Goal: Find contact information: Find contact information

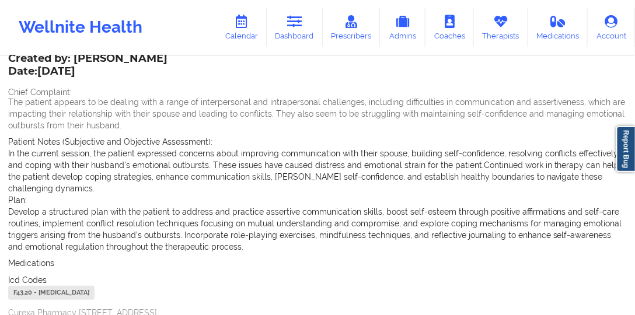
scroll to position [88, 0]
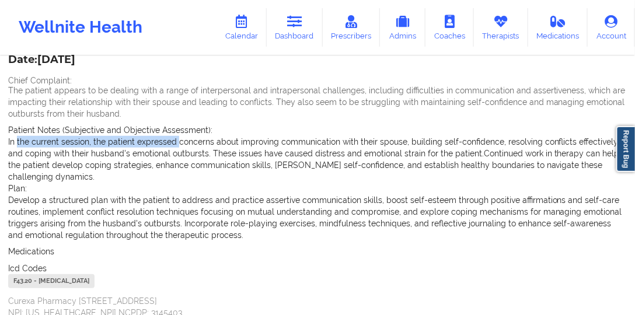
drag, startPoint x: 17, startPoint y: 141, endPoint x: 176, endPoint y: 139, distance: 158.7
click at [176, 139] on p "In the current session, the patient expressed concerns about improving communic…" at bounding box center [317, 159] width 618 height 47
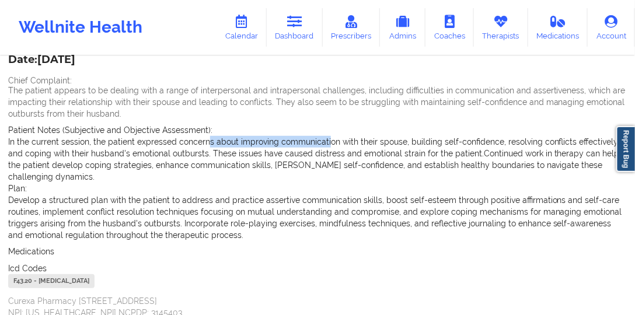
drag, startPoint x: 211, startPoint y: 140, endPoint x: 337, endPoint y: 146, distance: 125.5
click at [329, 146] on p "In the current session, the patient expressed concerns about improving communic…" at bounding box center [317, 159] width 618 height 47
drag, startPoint x: 356, startPoint y: 148, endPoint x: 363, endPoint y: 148, distance: 7.0
click at [360, 148] on p "In the current session, the patient expressed concerns about improving communic…" at bounding box center [317, 159] width 618 height 47
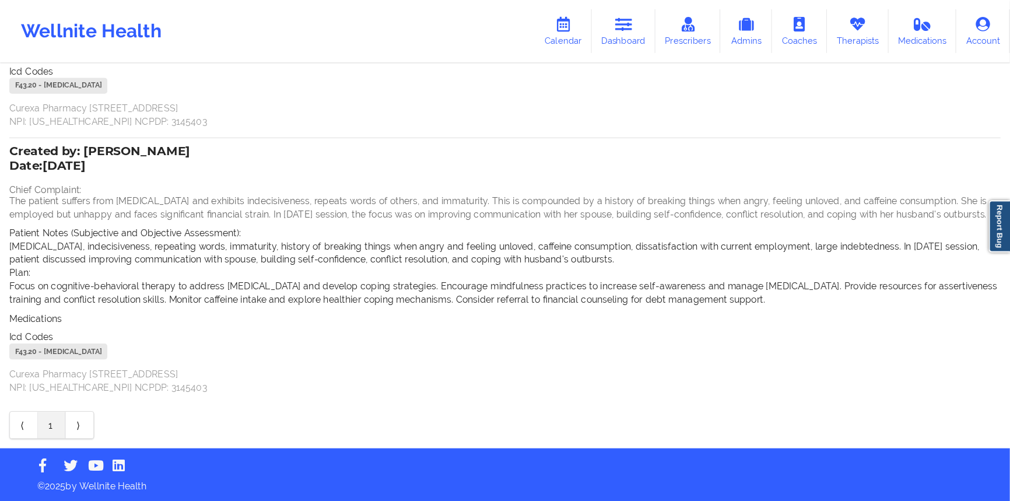
scroll to position [187, 0]
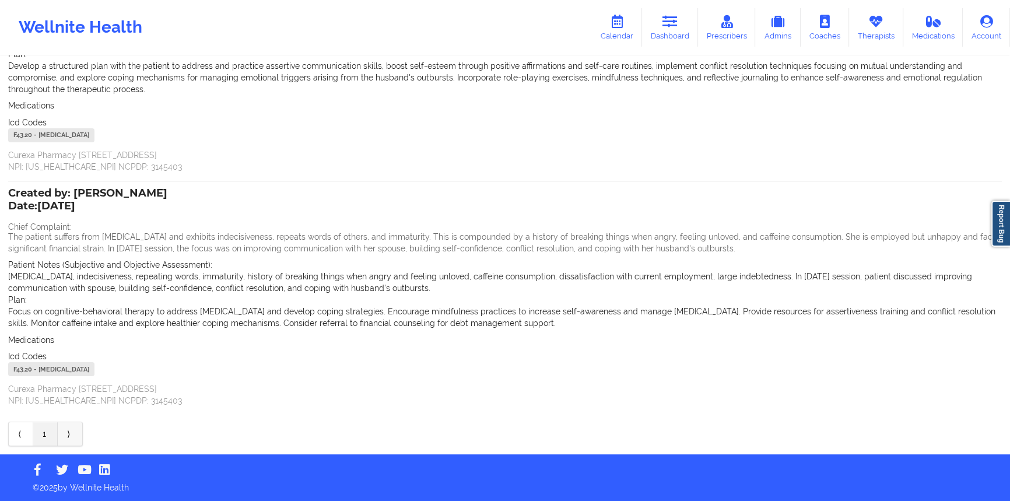
drag, startPoint x: 68, startPoint y: 433, endPoint x: 79, endPoint y: 433, distance: 11.1
click at [67, 314] on link "⟩" at bounding box center [70, 433] width 24 height 23
drag, startPoint x: 122, startPoint y: 288, endPoint x: 178, endPoint y: 285, distance: 56.0
click at [175, 285] on p "[MEDICAL_DATA], indecisiveness, repeating words, immaturity, history of breakin…" at bounding box center [505, 282] width 994 height 23
click at [446, 314] on div "Icd Codes [MEDICAL_DATA] - [MEDICAL_DATA]" at bounding box center [505, 365] width 994 height 29
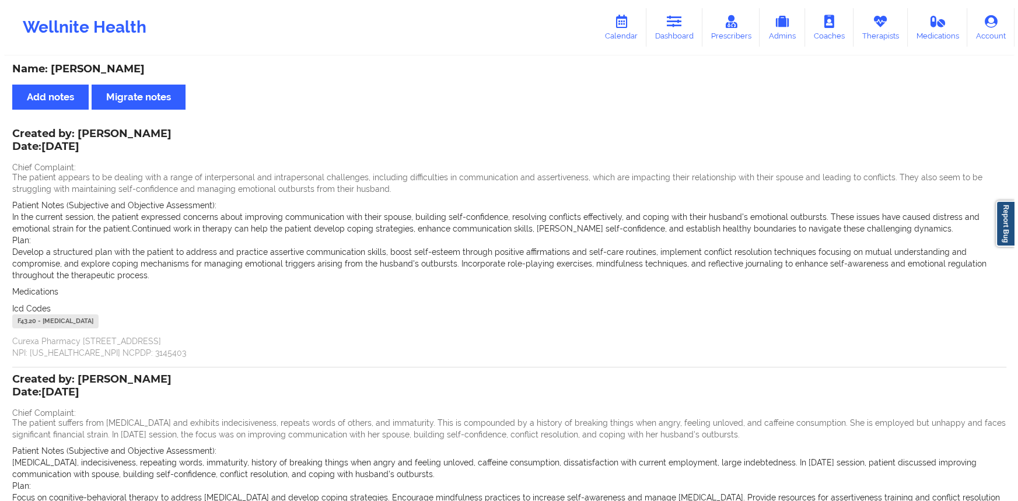
scroll to position [0, 0]
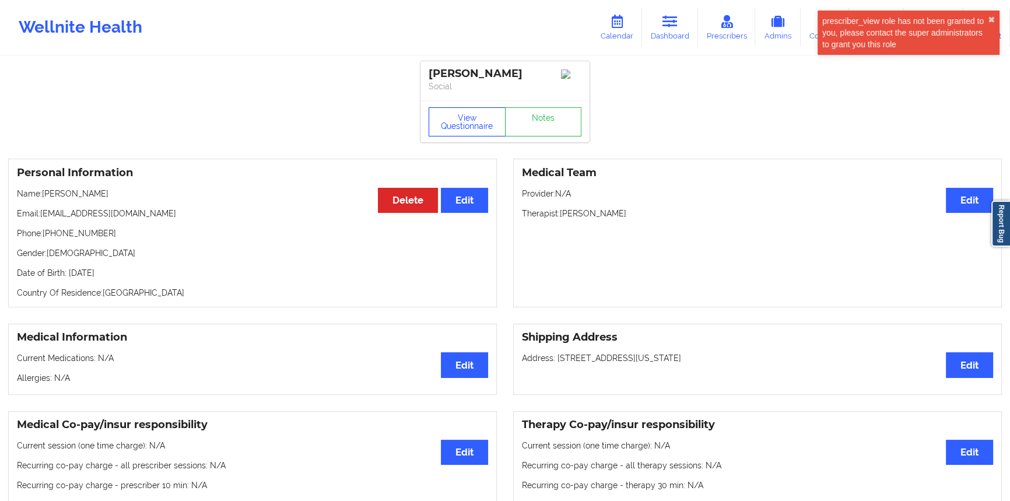
click at [468, 132] on button "View Questionnaire" at bounding box center [467, 121] width 77 height 29
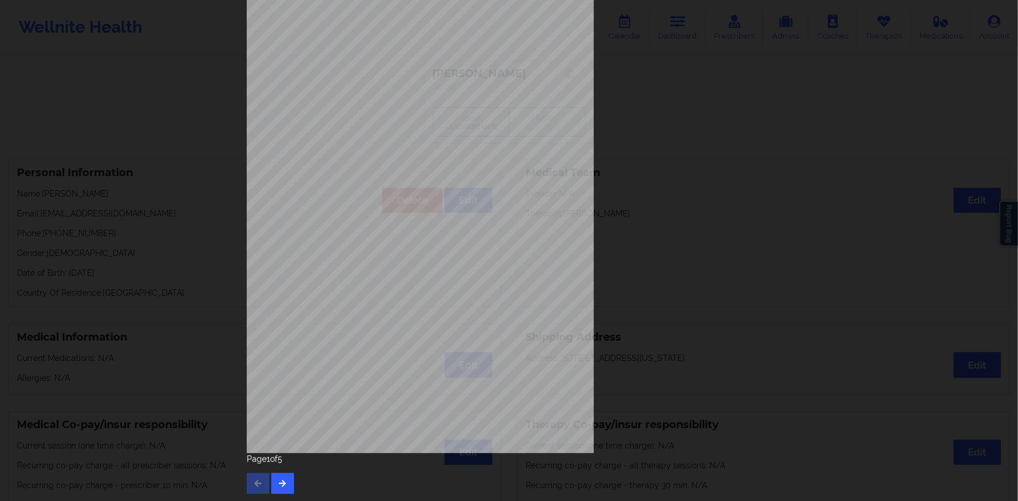
scroll to position [55, 0]
click at [429, 314] on span "Are you currently taking medication for depression and/or anxiety ?" at bounding box center [457, 342] width 181 height 6
click at [284, 314] on icon "button" at bounding box center [283, 482] width 10 height 7
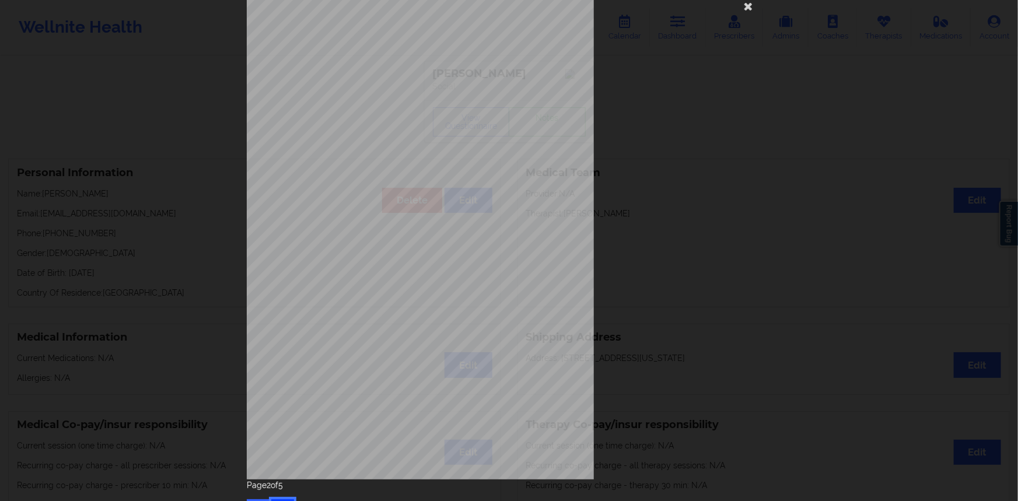
scroll to position [52, 0]
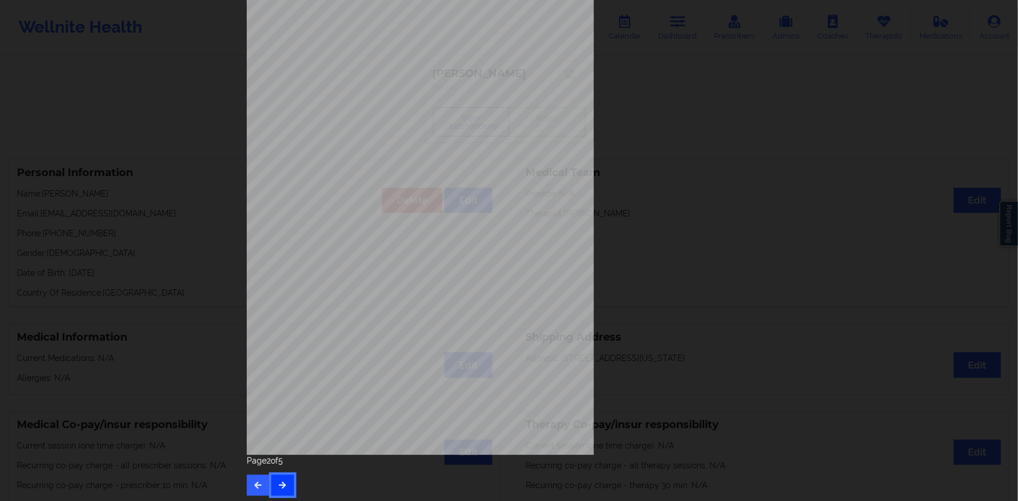
click at [279, 314] on button "button" at bounding box center [282, 485] width 23 height 21
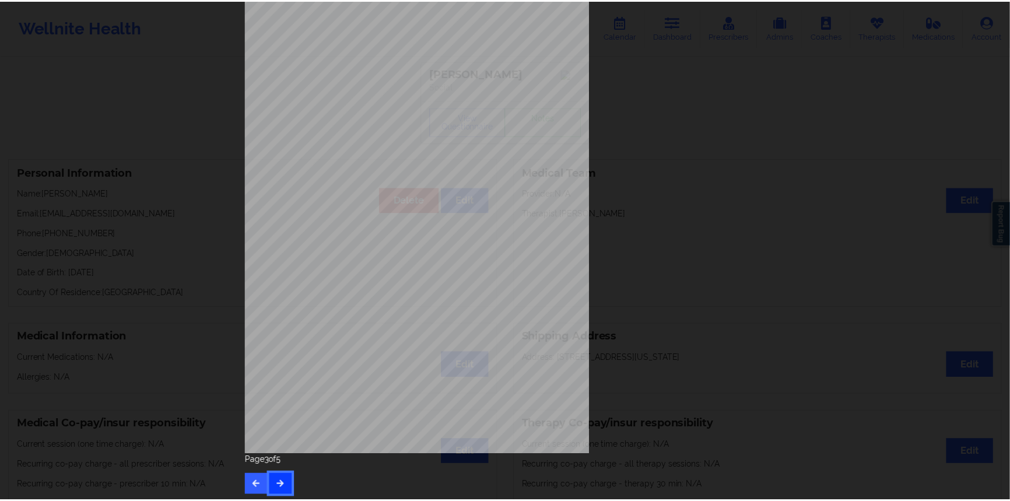
scroll to position [0, 0]
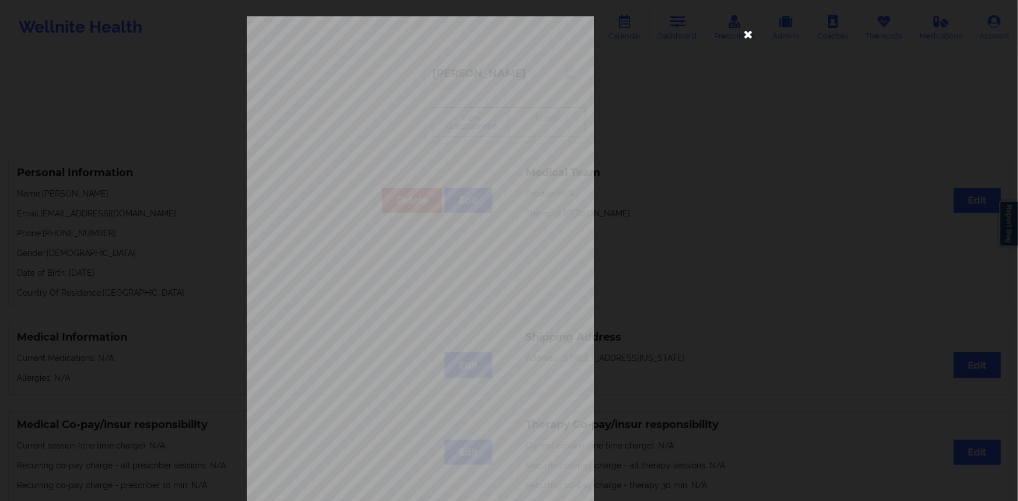
click at [634, 34] on icon at bounding box center [748, 33] width 19 height 19
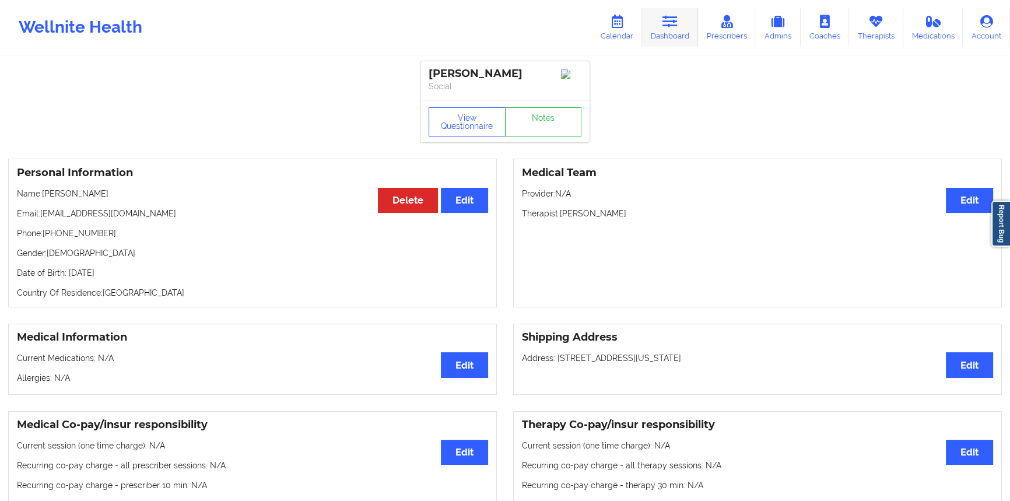
click at [634, 21] on link "Dashboard" at bounding box center [670, 27] width 56 height 38
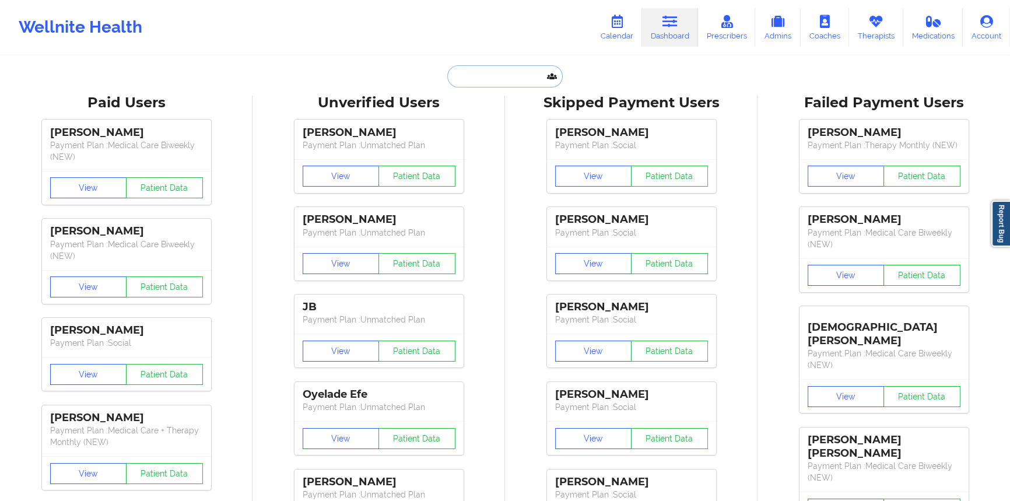
click at [530, 79] on input "text" at bounding box center [504, 76] width 115 height 22
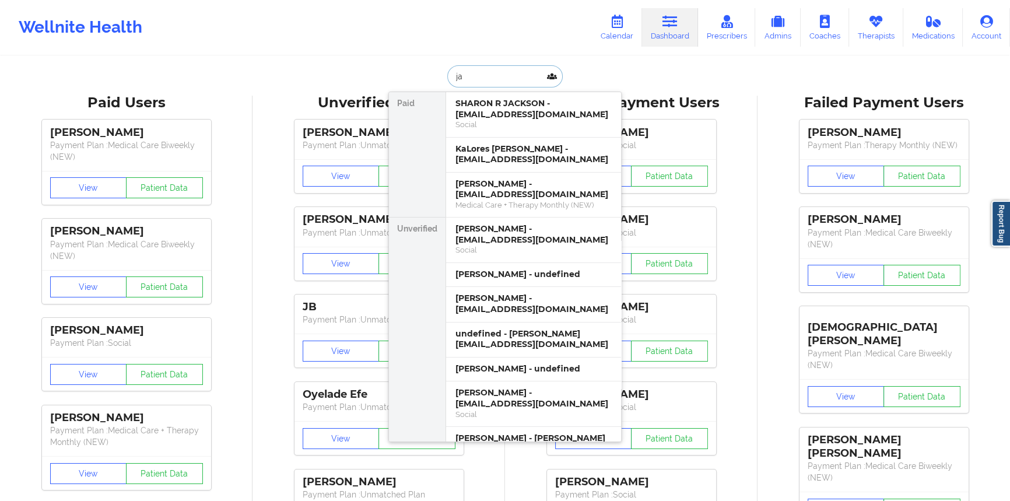
type input "j"
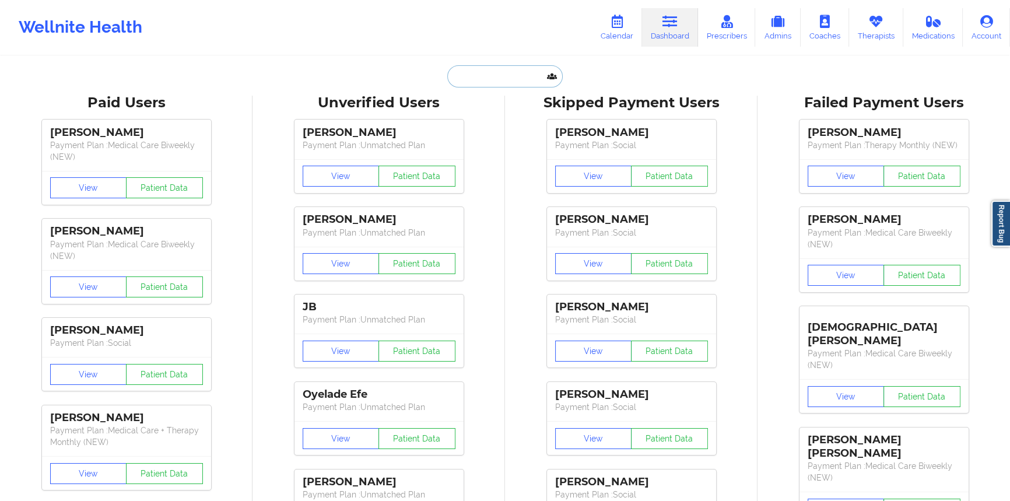
paste input "[PERSON_NAME]"
type input "[PERSON_NAME]"
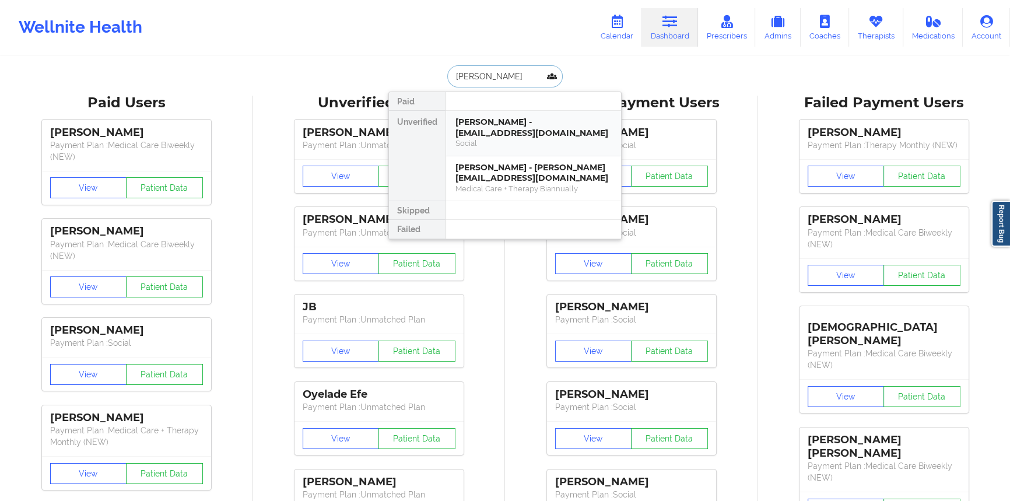
click at [547, 130] on div "[PERSON_NAME] - [EMAIL_ADDRESS][DOMAIN_NAME]" at bounding box center [534, 128] width 156 height 22
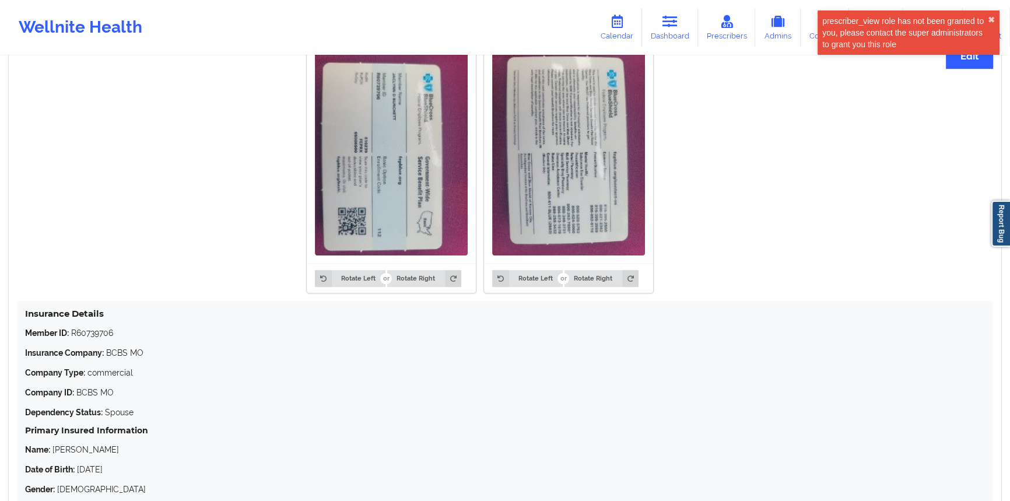
scroll to position [861, 0]
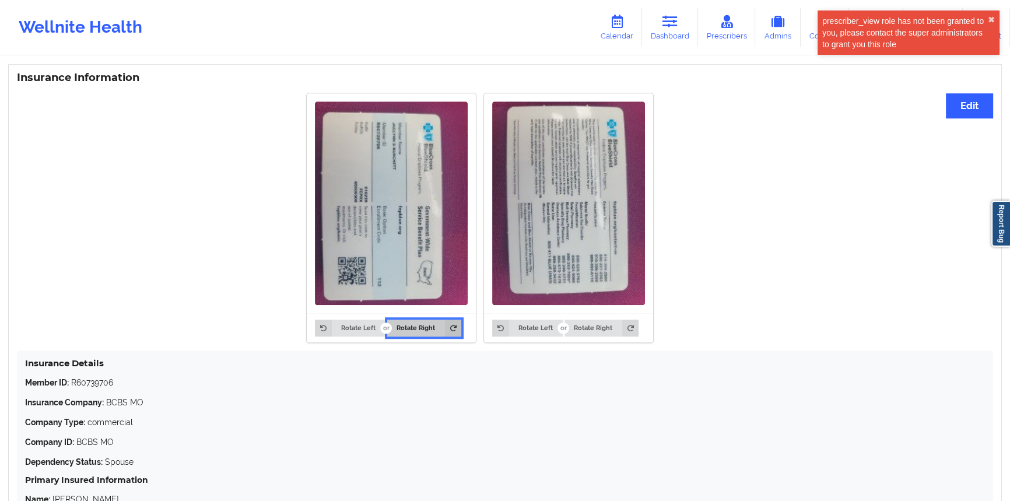
click at [422, 314] on button "Rotate Right" at bounding box center [424, 328] width 74 height 16
click at [423, 314] on button "Rotate Right" at bounding box center [424, 328] width 74 height 16
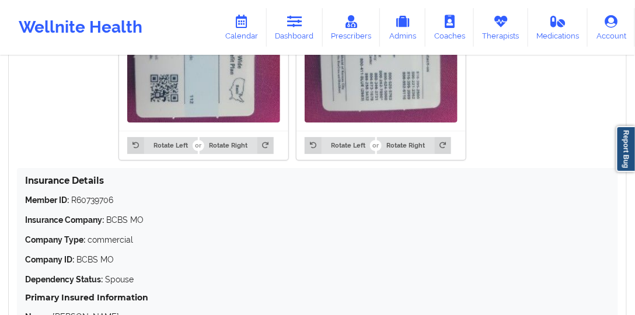
scroll to position [0, 0]
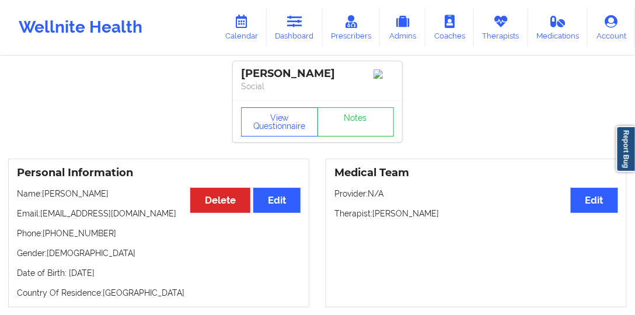
click at [117, 211] on p "Email: [EMAIL_ADDRESS][DOMAIN_NAME]" at bounding box center [158, 214] width 283 height 12
click at [117, 216] on p "Email: [EMAIL_ADDRESS][DOMAIN_NAME]" at bounding box center [158, 214] width 283 height 12
drag, startPoint x: 117, startPoint y: 216, endPoint x: 59, endPoint y: 216, distance: 57.7
click at [59, 216] on p "Email: [EMAIL_ADDRESS][DOMAIN_NAME]" at bounding box center [158, 214] width 283 height 12
copy p "[EMAIL_ADDRESS][DOMAIN_NAME]"
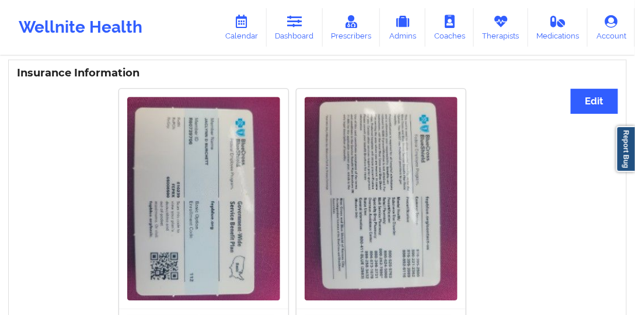
scroll to position [899, 0]
